Goal: Task Accomplishment & Management: Manage account settings

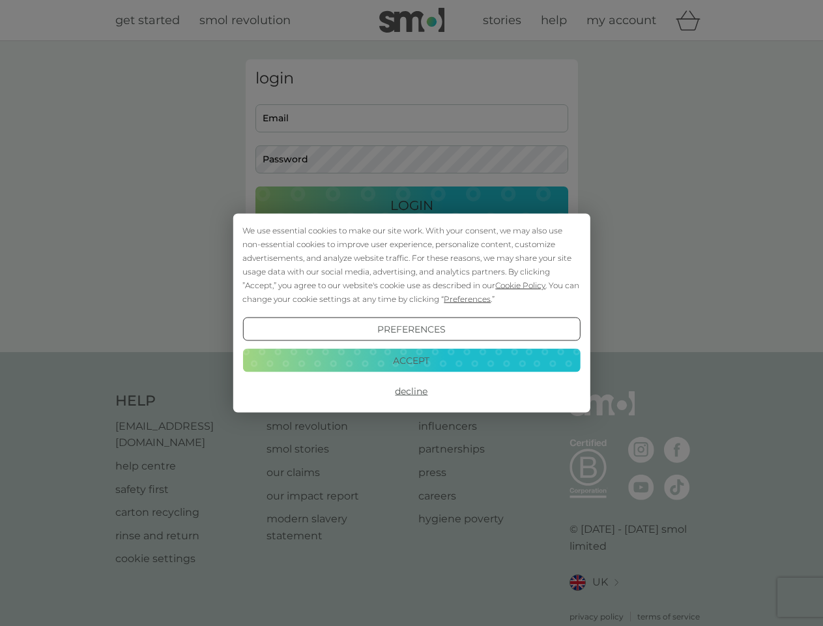
click at [521, 285] on span "Cookie Policy" at bounding box center [520, 285] width 50 height 10
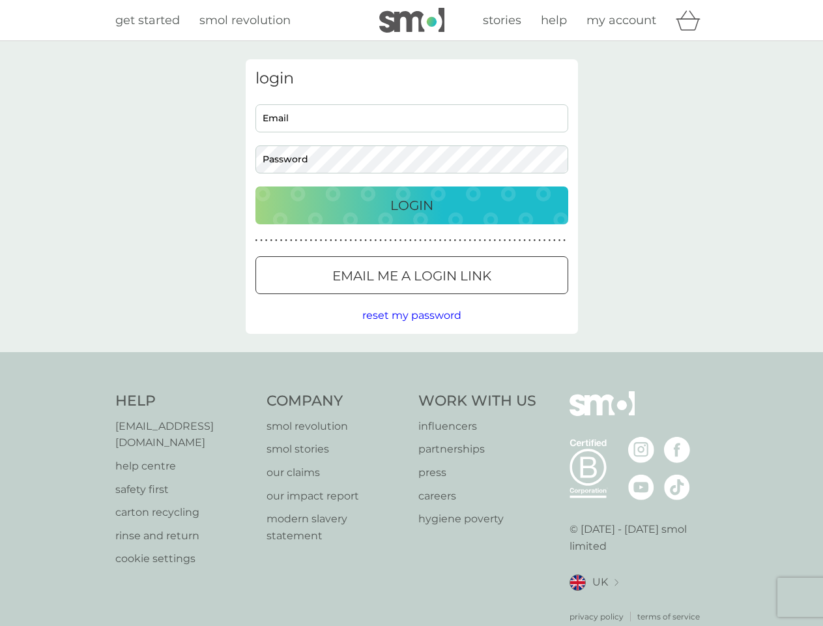
click at [466, 298] on div "login Email Password Login ● ● ● ● ● ● ● ● ● ● ● ● ● ● ● ● ● ● ● ● ● ● ● ● ● ● …" at bounding box center [412, 196] width 332 height 274
click at [411, 329] on div "login Email Password Login ● ● ● ● ● ● ● ● ● ● ● ● ● ● ● ● ● ● ● ● ● ● ● ● ● ● …" at bounding box center [412, 196] width 332 height 274
click at [411, 391] on div "Help [EMAIL_ADDRESS][DOMAIN_NAME] help centre safety first carton recycling rin…" at bounding box center [411, 506] width 593 height 231
click at [411, 360] on div "Help [EMAIL_ADDRESS][DOMAIN_NAME] help centre safety first carton recycling rin…" at bounding box center [411, 507] width 823 height 310
